Goal: Transaction & Acquisition: Download file/media

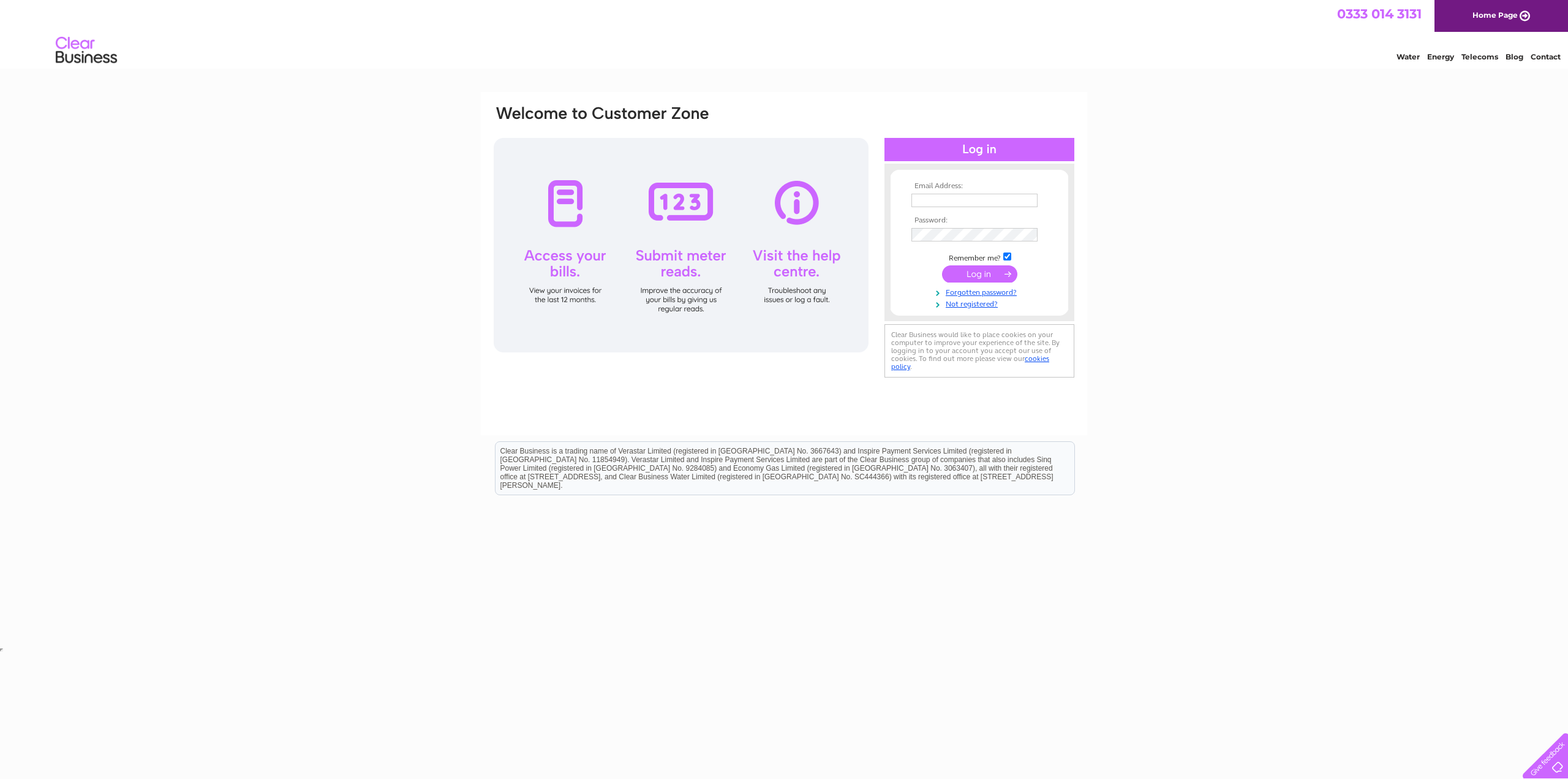
click at [948, 211] on td at bounding box center [979, 213] width 142 height 6
click at [948, 205] on input "text" at bounding box center [975, 201] width 127 height 15
click at [1015, 200] on input "text" at bounding box center [975, 201] width 127 height 15
click at [1007, 203] on input "text" at bounding box center [974, 200] width 126 height 13
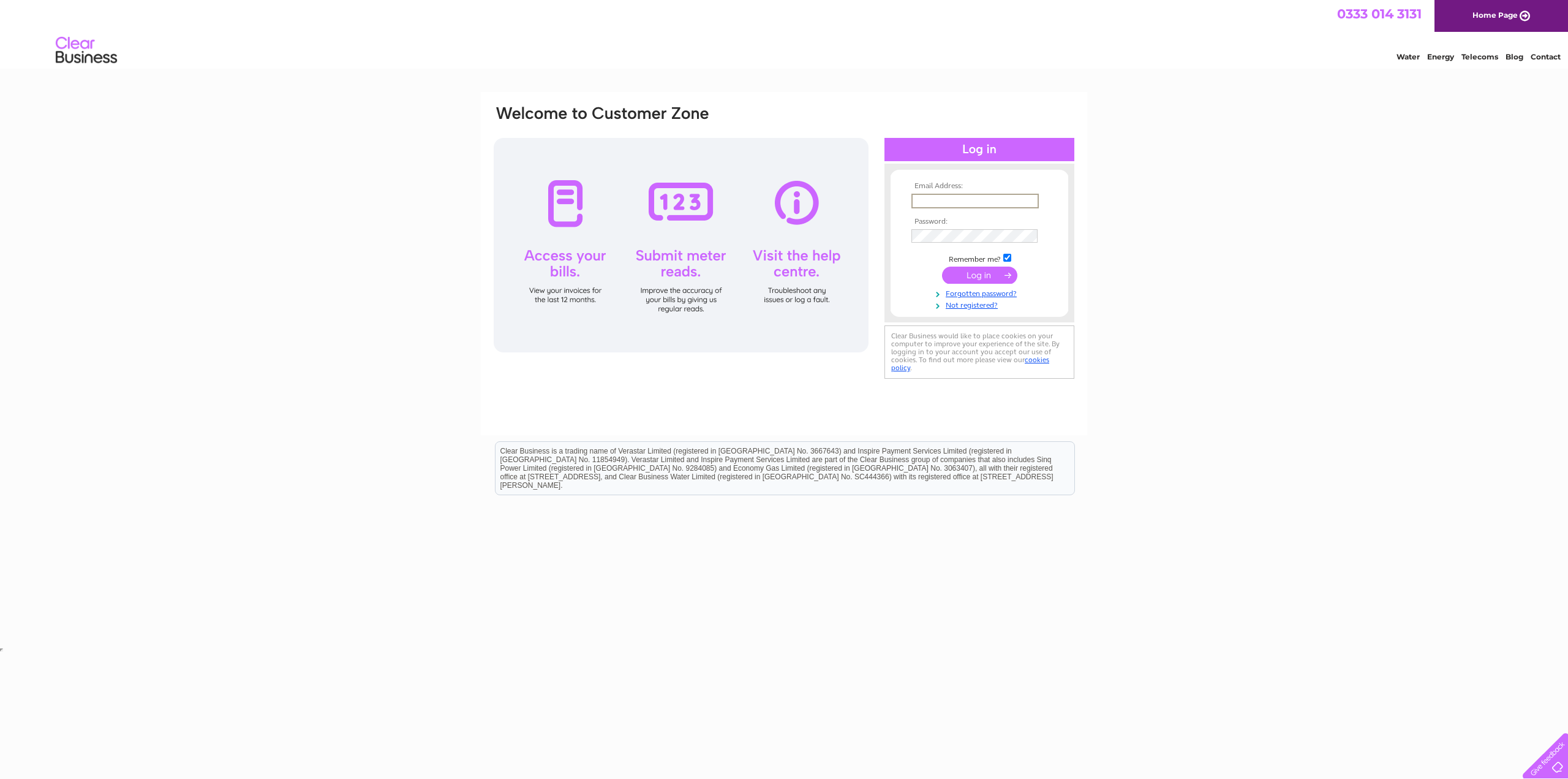
paste input "[EMAIL_ADDRESS][DOMAIN_NAME]"
type input "[EMAIL_ADDRESS][DOMAIN_NAME]"
click at [973, 272] on input "submit" at bounding box center [980, 274] width 75 height 17
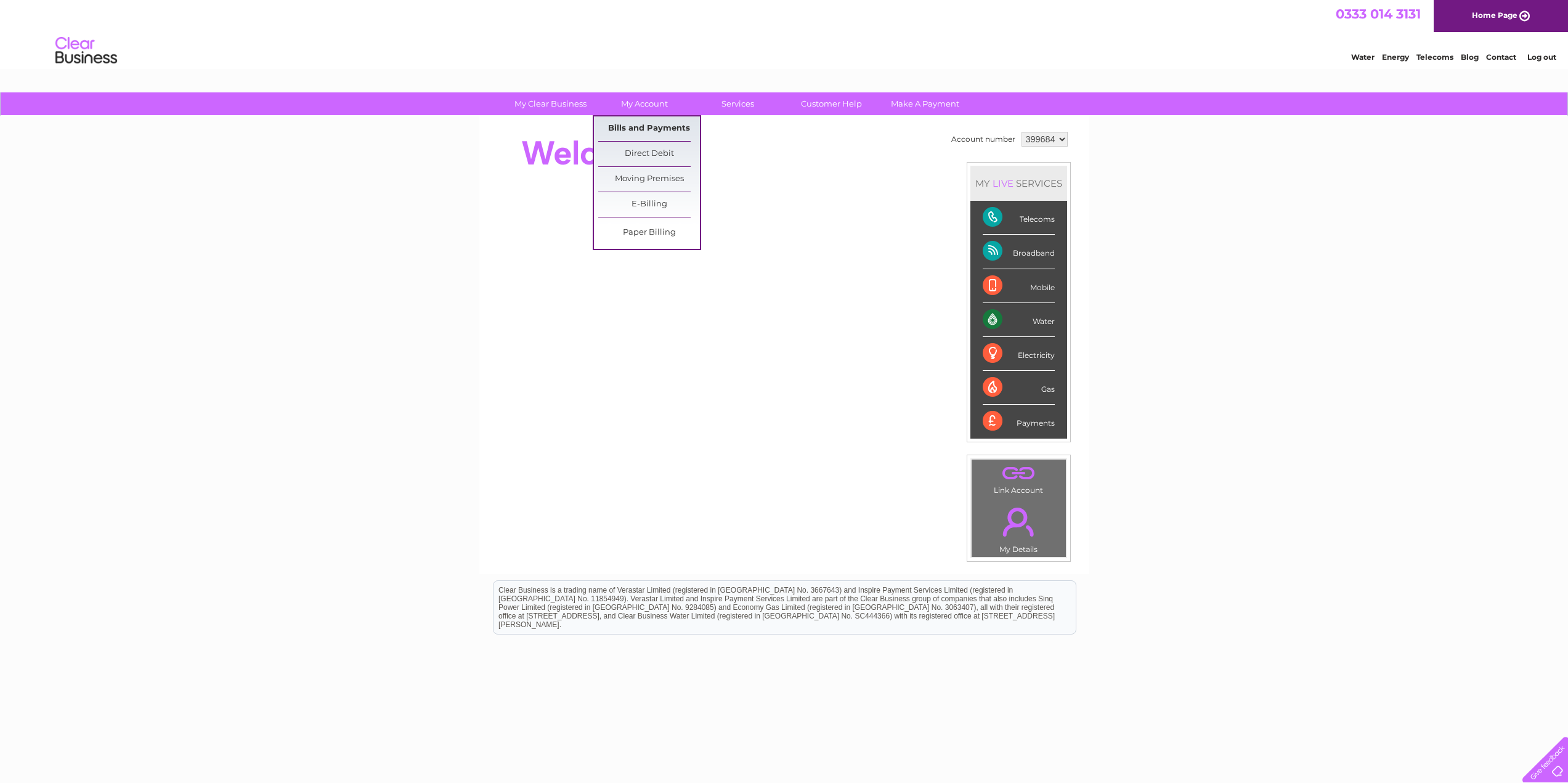
click at [660, 125] on link "Bills and Payments" at bounding box center [648, 128] width 102 height 25
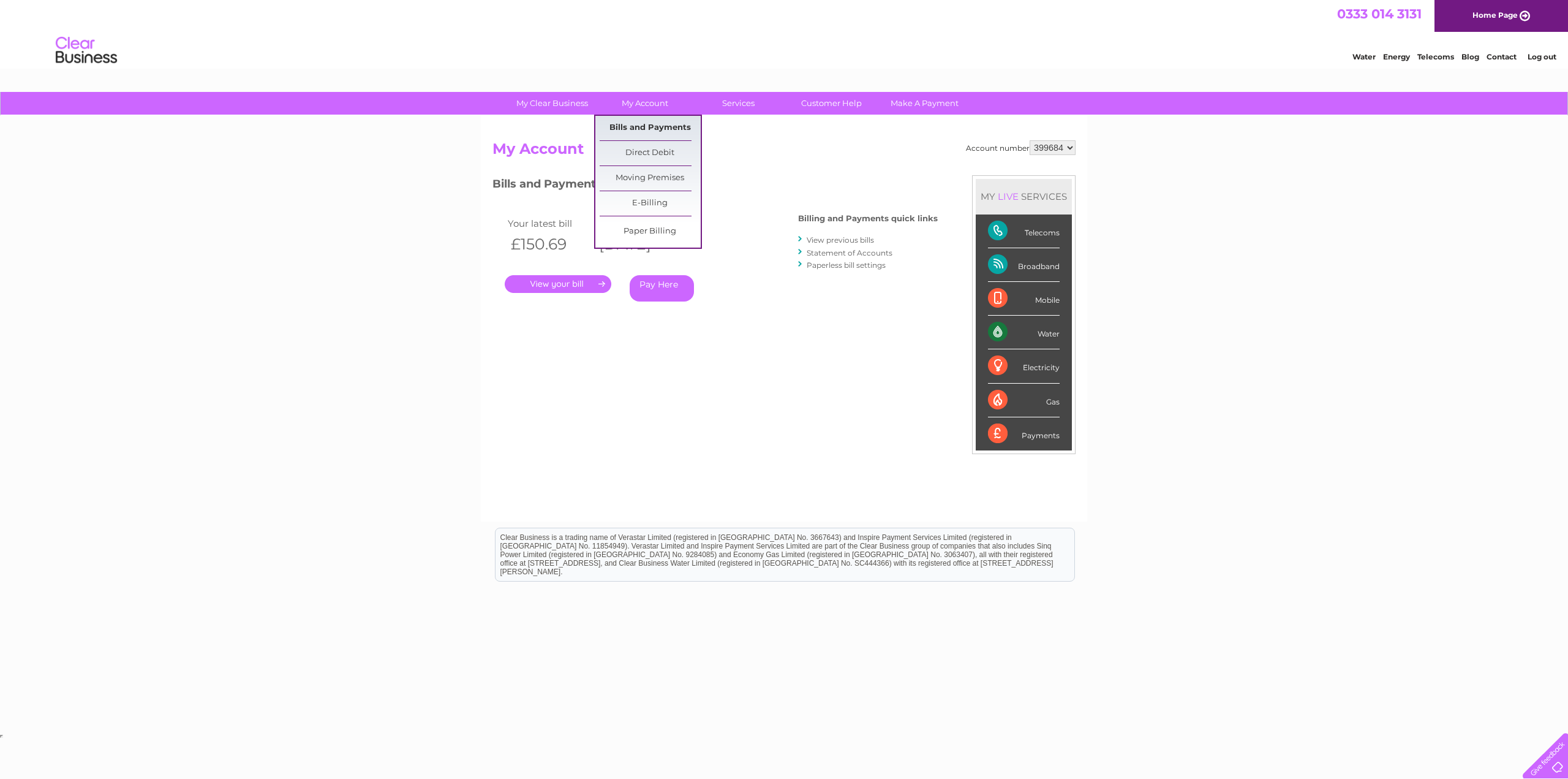
click at [654, 131] on link "Bills and Payments" at bounding box center [650, 128] width 101 height 24
click at [851, 239] on link "View previous bills" at bounding box center [840, 240] width 67 height 9
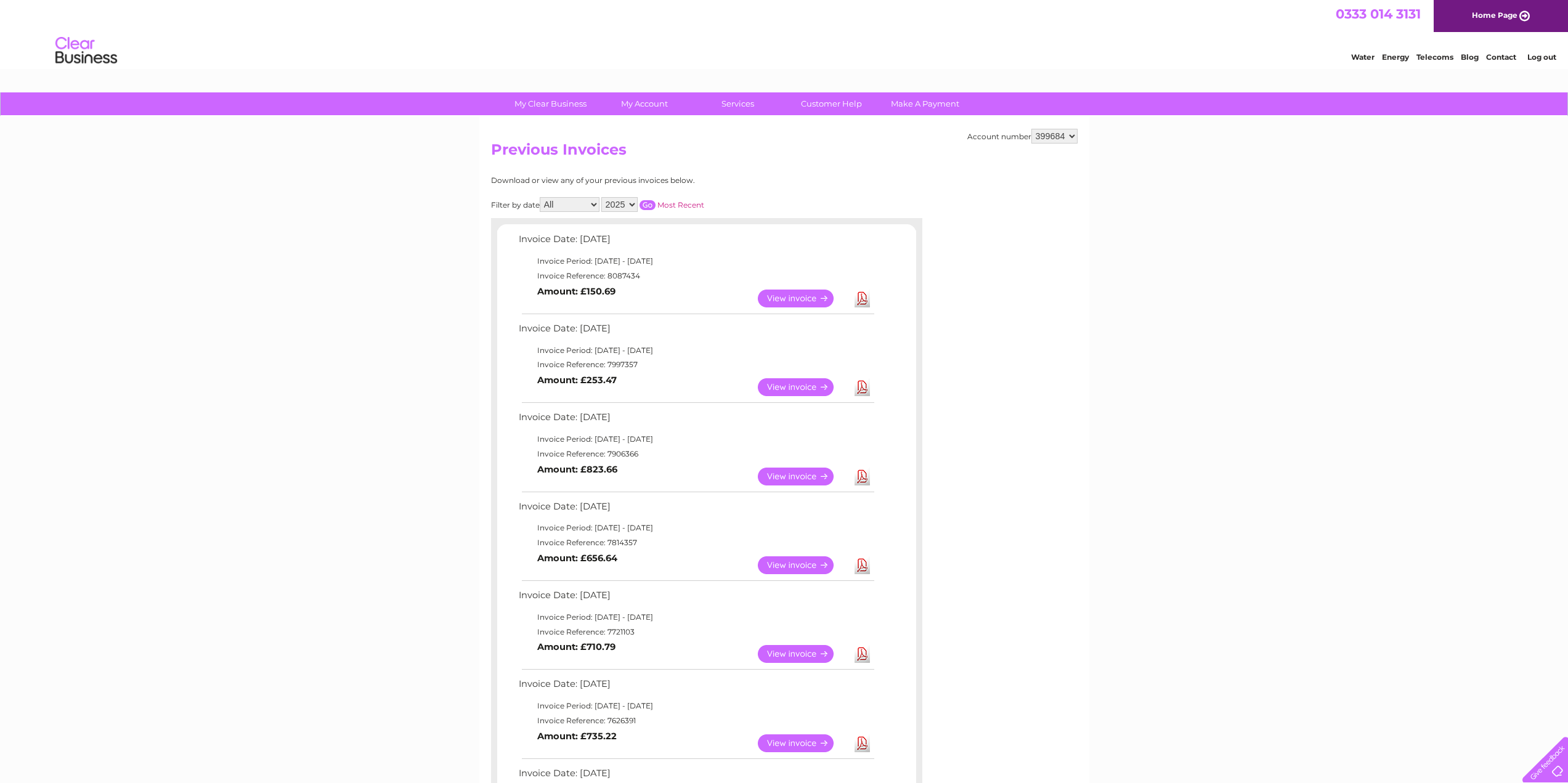
click at [860, 566] on link "Download" at bounding box center [862, 565] width 15 height 18
click at [856, 475] on link "Download" at bounding box center [862, 476] width 15 height 18
click at [863, 390] on link "Download" at bounding box center [862, 387] width 15 height 18
